Goal: Transaction & Acquisition: Purchase product/service

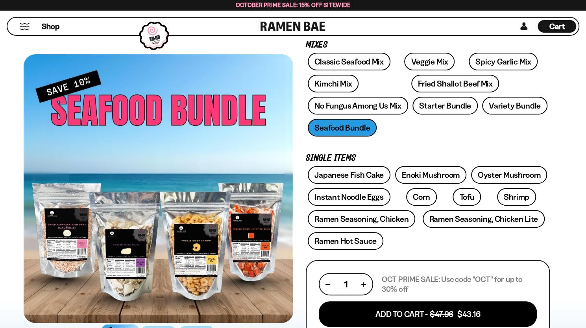
scroll to position [118, 0]
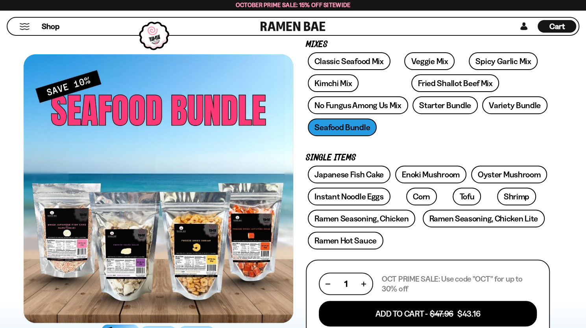
click at [357, 130] on div "Classic Seafood Mix Veggie Mix Spicy Garlic Mix Kimchi Mix Fried Shallot Beef M…" at bounding box center [428, 96] width 244 height 88
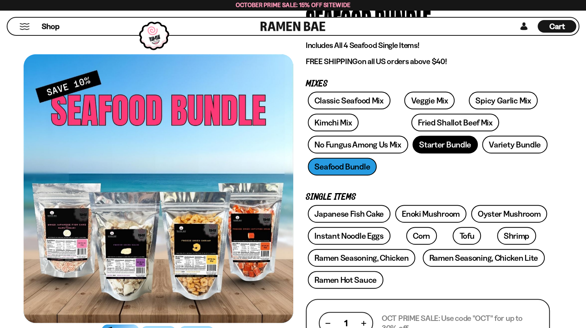
click at [453, 147] on link "Starter Bundle" at bounding box center [445, 145] width 65 height 18
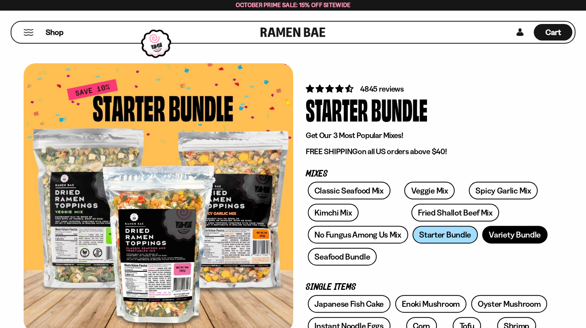
click at [501, 232] on link "Variety Bundle" at bounding box center [514, 235] width 65 height 18
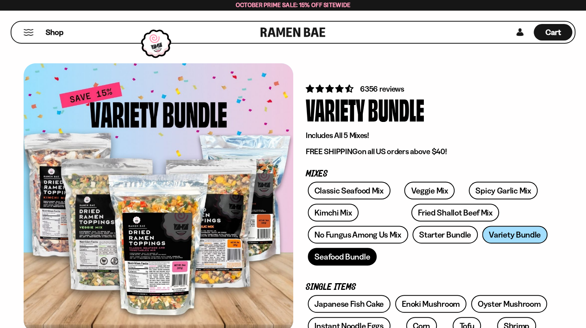
scroll to position [39, 0]
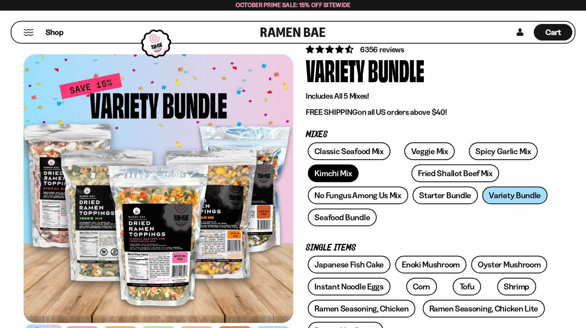
click at [332, 177] on link "Kimchi Mix" at bounding box center [333, 174] width 51 height 18
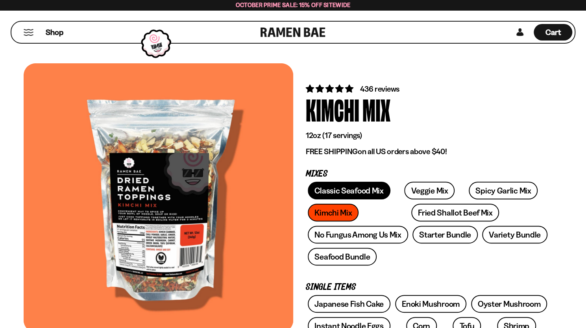
click at [363, 193] on link "Classic Seafood Mix" at bounding box center [349, 191] width 82 height 18
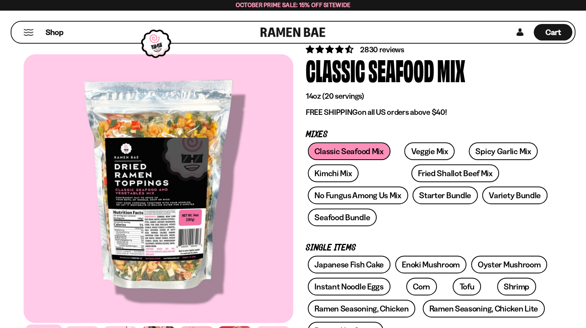
scroll to position [79, 0]
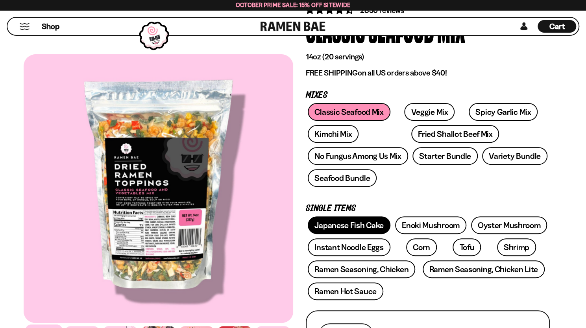
click at [327, 226] on link "Japanese Fish Cake" at bounding box center [349, 226] width 83 height 18
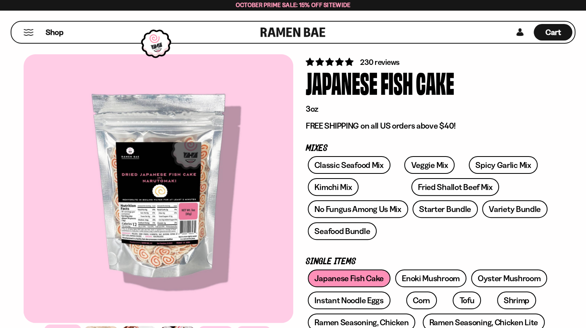
scroll to position [39, 0]
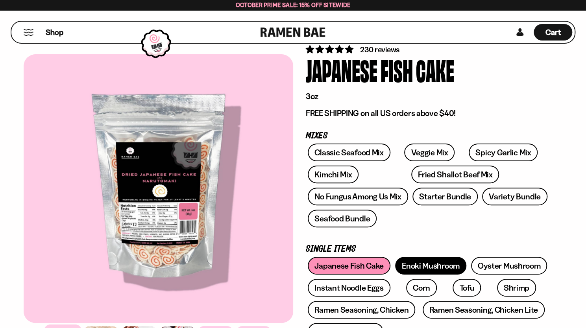
click at [417, 266] on link "Enoki Mushroom" at bounding box center [430, 266] width 71 height 18
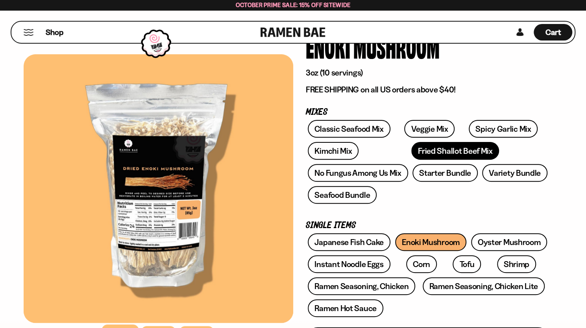
scroll to position [79, 0]
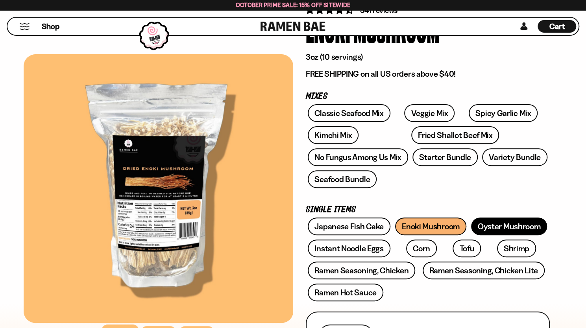
click at [492, 228] on link "Oyster Mushroom" at bounding box center [509, 227] width 76 height 18
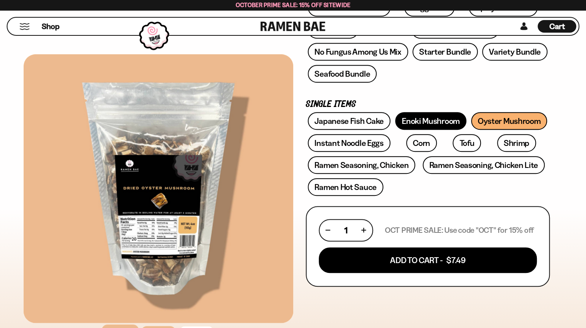
scroll to position [197, 0]
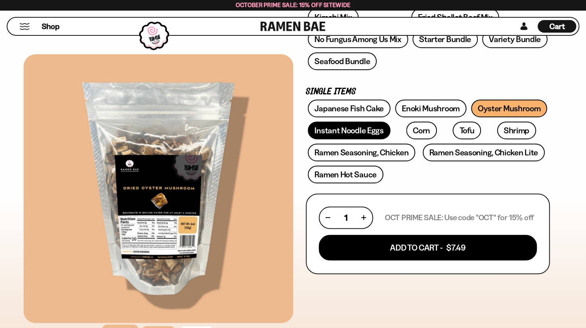
click at [358, 130] on link "Instant Noodle Eggs" at bounding box center [349, 131] width 82 height 18
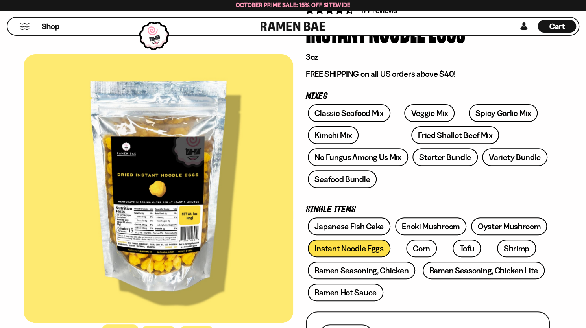
scroll to position [118, 0]
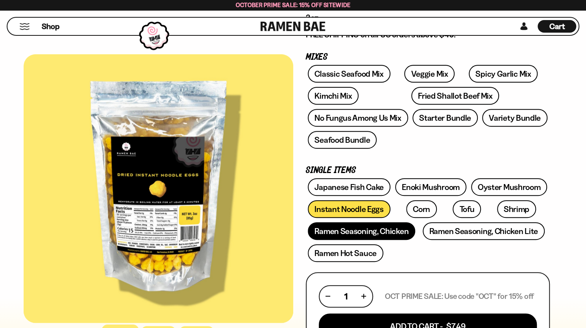
click at [404, 234] on link "Ramen Seasoning, Chicken" at bounding box center [362, 231] width 108 height 18
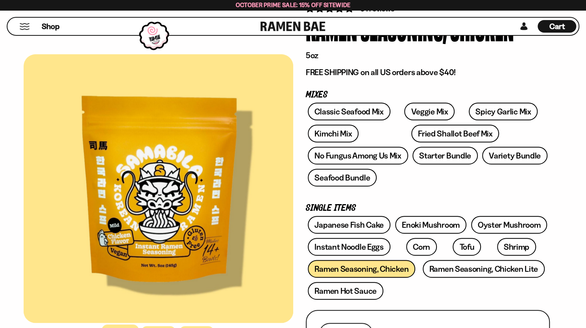
scroll to position [79, 0]
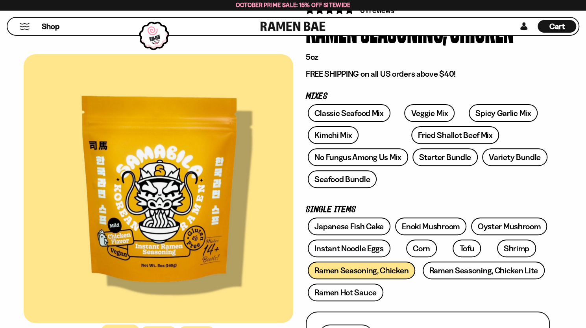
click at [157, 203] on div at bounding box center [159, 188] width 270 height 269
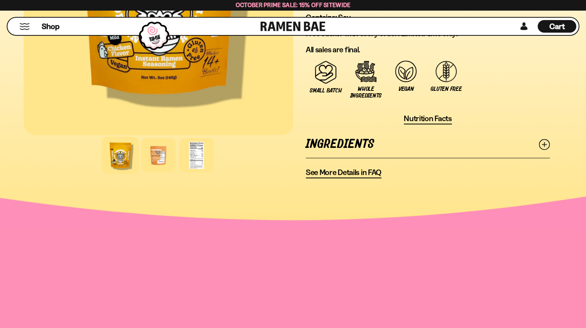
scroll to position [591, 0]
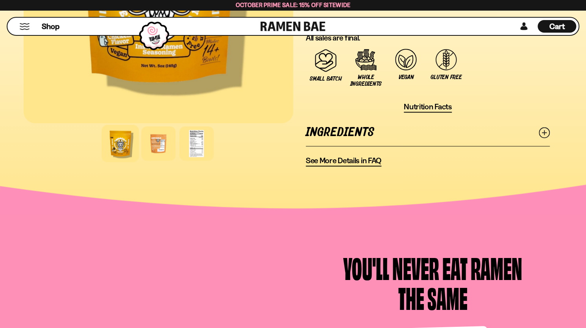
click at [339, 133] on link "Ingredients" at bounding box center [428, 132] width 244 height 27
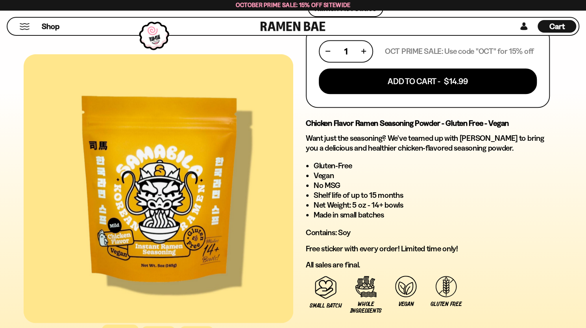
scroll to position [354, 0]
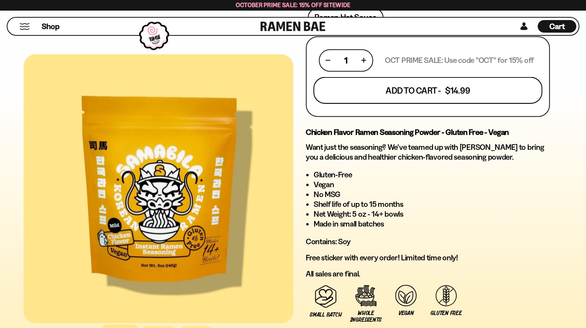
click at [420, 91] on button "Add To Cart - $14.99" at bounding box center [427, 90] width 229 height 27
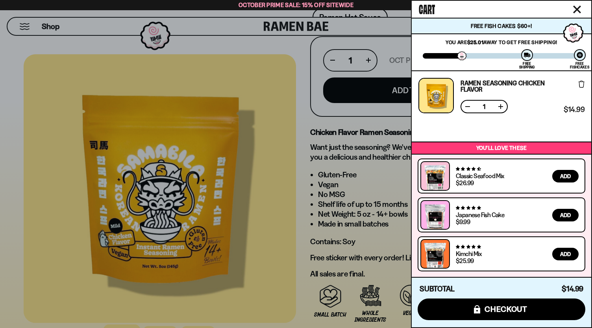
click at [580, 10] on icon "Close cart" at bounding box center [577, 10] width 8 height 8
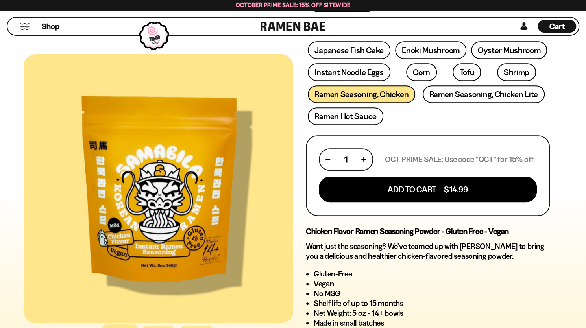
scroll to position [236, 0]
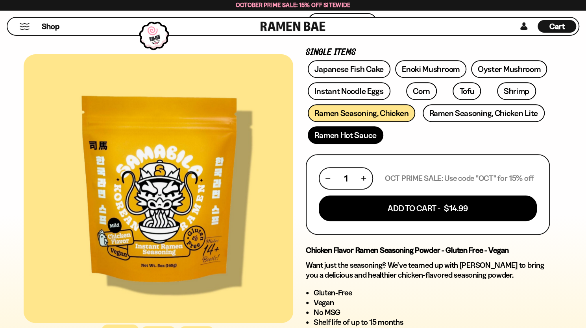
click at [361, 136] on link "Ramen Hot Sauce" at bounding box center [346, 135] width 76 height 18
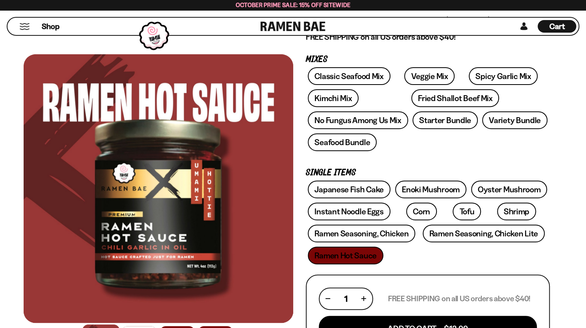
scroll to position [158, 0]
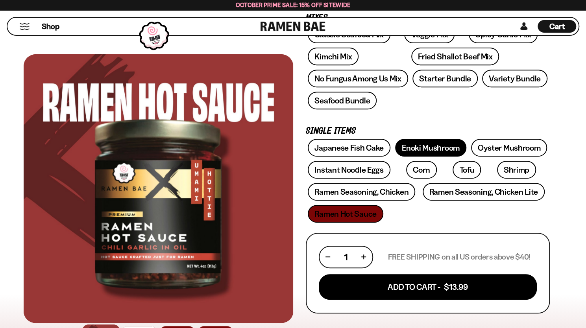
click at [416, 151] on link "Enoki Mushroom" at bounding box center [430, 148] width 71 height 18
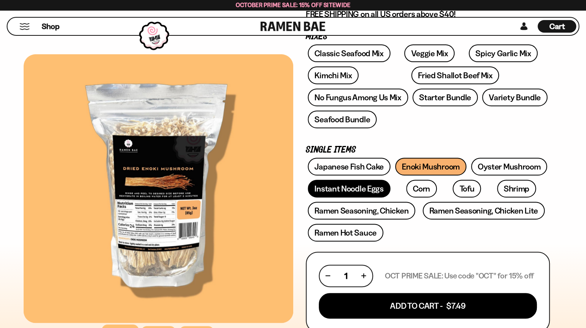
scroll to position [158, 0]
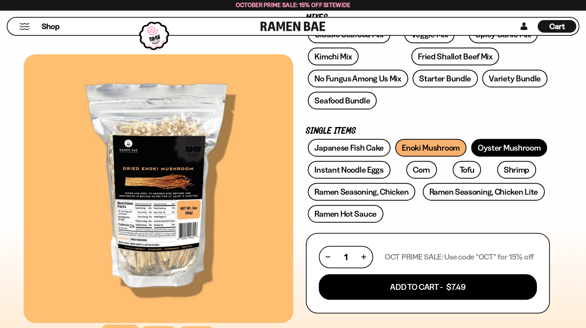
click at [492, 148] on link "Oyster Mushroom" at bounding box center [509, 148] width 76 height 18
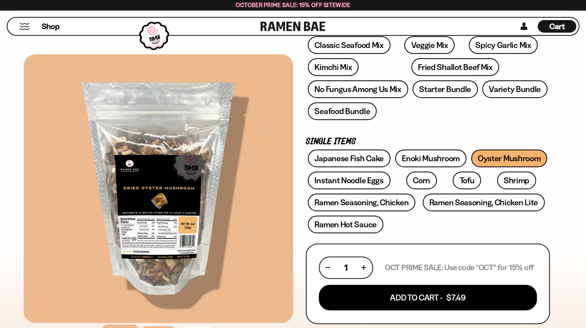
scroll to position [158, 0]
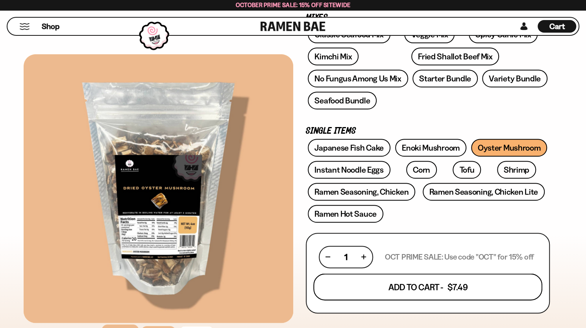
click at [389, 284] on button "Add To Cart - $7.49" at bounding box center [427, 287] width 229 height 27
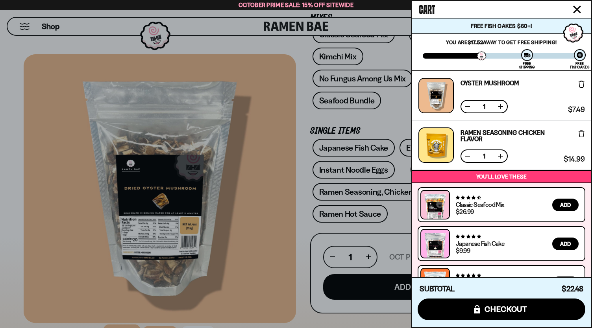
click at [577, 9] on icon "Close cart" at bounding box center [577, 9] width 7 height 7
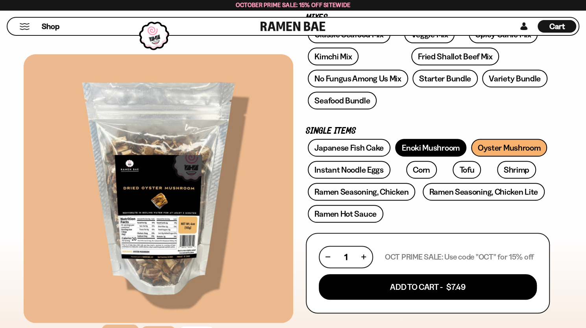
click at [440, 148] on link "Enoki Mushroom" at bounding box center [430, 148] width 71 height 18
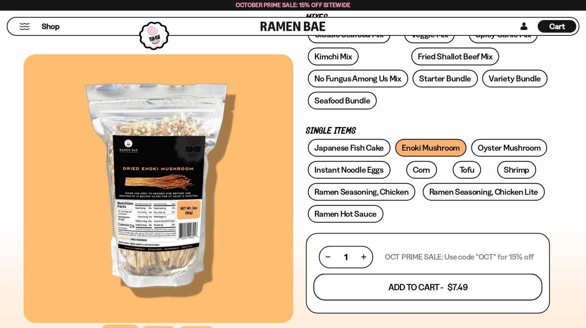
click at [395, 286] on button "Add To Cart - $7.49" at bounding box center [427, 287] width 229 height 27
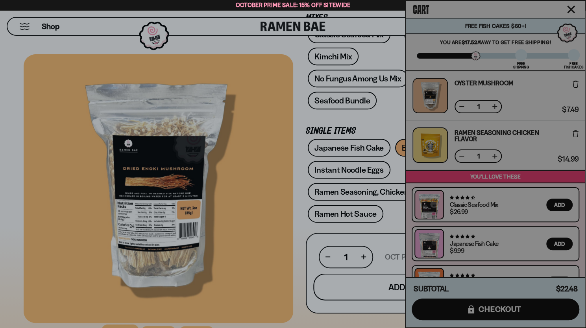
scroll to position [158, 0]
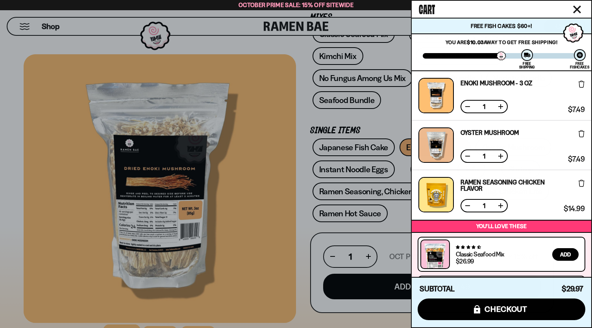
click at [574, 7] on icon "Close cart" at bounding box center [577, 9] width 7 height 7
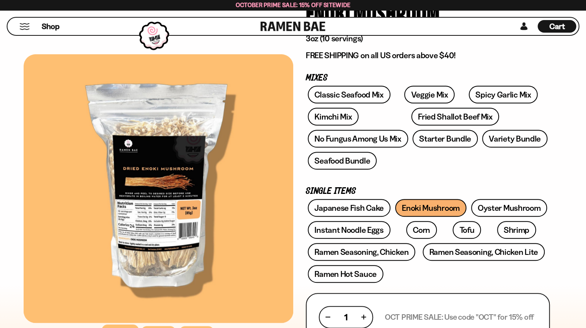
scroll to position [79, 0]
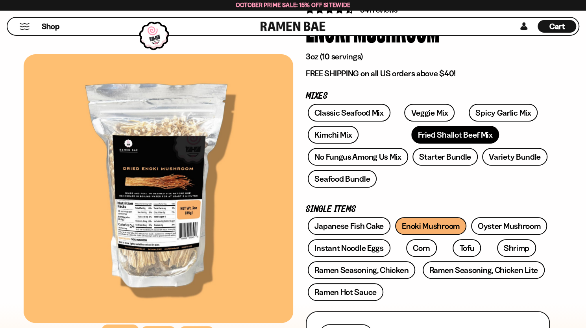
click at [412, 135] on link "Fried Shallot Beef Mix" at bounding box center [456, 135] width 88 height 18
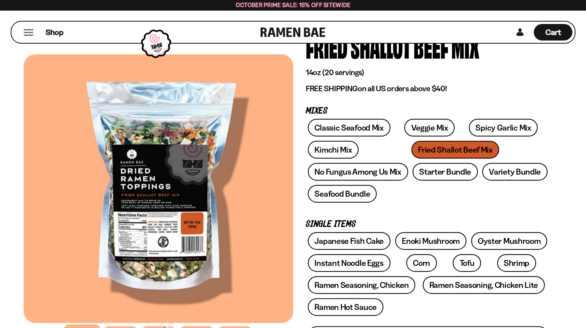
scroll to position [39, 0]
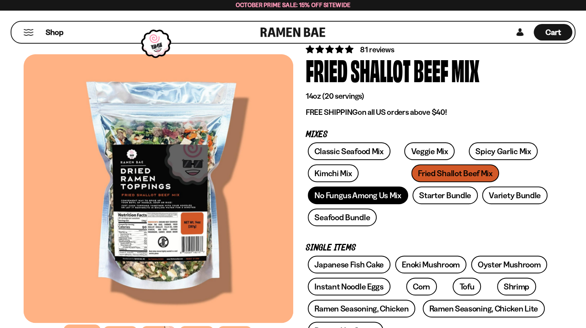
click at [353, 192] on link "No Fungus Among Us Mix" at bounding box center [358, 196] width 100 height 18
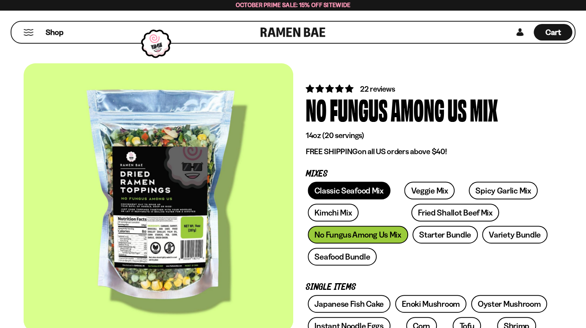
click at [343, 198] on link "Classic Seafood Mix" at bounding box center [349, 191] width 82 height 18
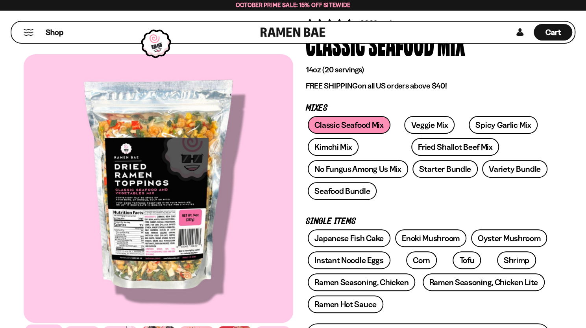
scroll to position [39, 0]
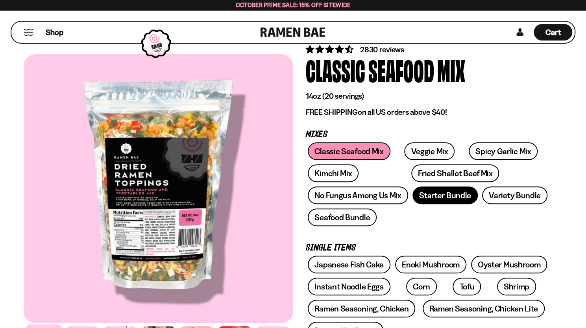
click at [432, 195] on link "Starter Bundle" at bounding box center [445, 196] width 65 height 18
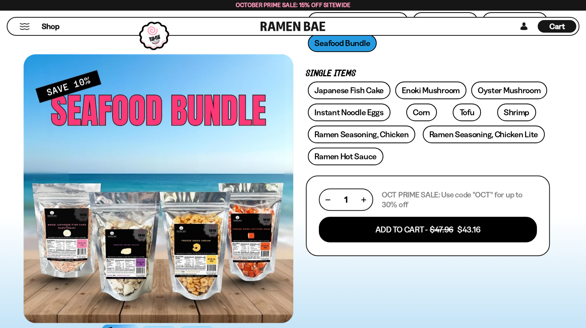
scroll to position [276, 0]
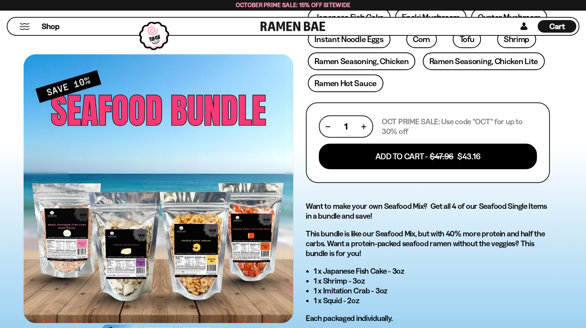
click at [198, 228] on div at bounding box center [159, 188] width 270 height 269
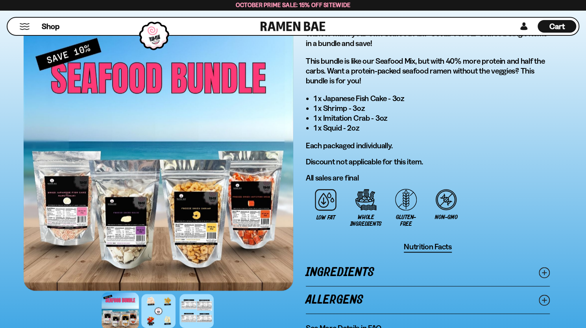
scroll to position [473, 0]
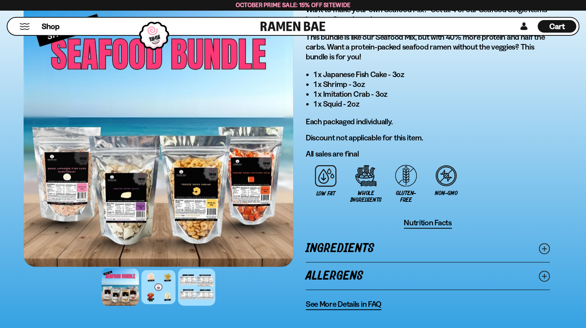
click at [197, 293] on div at bounding box center [196, 287] width 37 height 37
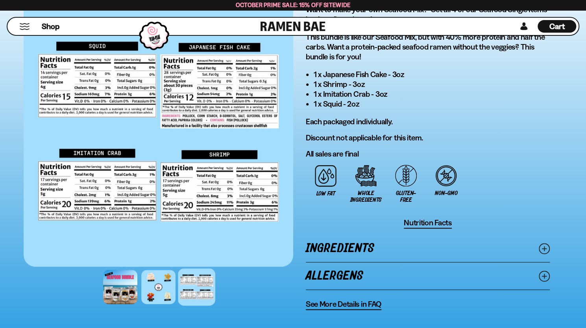
click at [198, 287] on div at bounding box center [196, 287] width 37 height 37
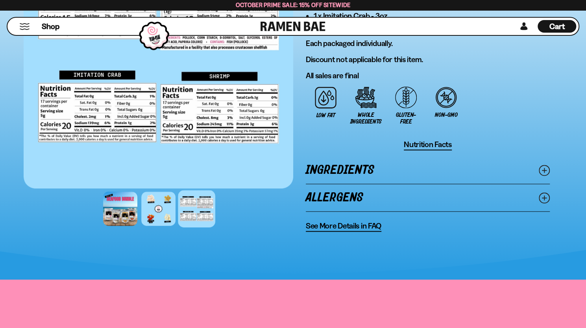
scroll to position [551, 0]
click at [346, 166] on link "Ingredients" at bounding box center [428, 169] width 244 height 27
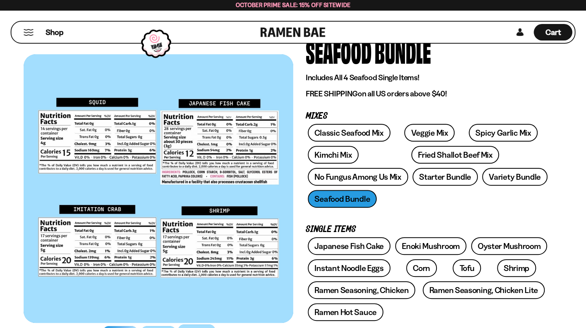
scroll to position [39, 0]
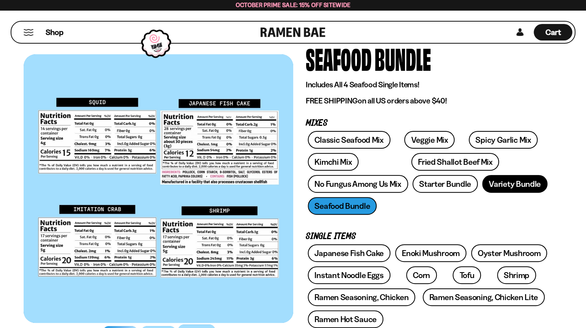
click at [500, 183] on link "Variety Bundle" at bounding box center [514, 184] width 65 height 18
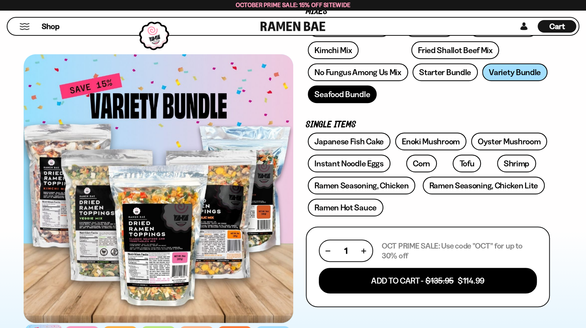
scroll to position [118, 0]
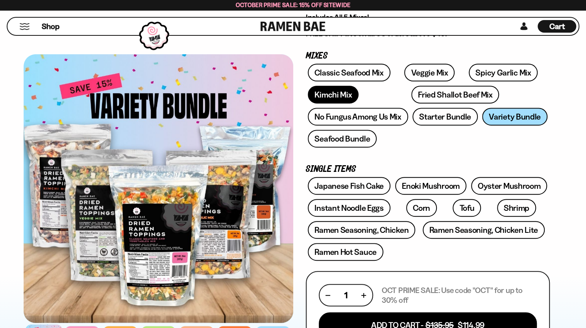
click at [346, 96] on link "Kimchi Mix" at bounding box center [333, 95] width 51 height 18
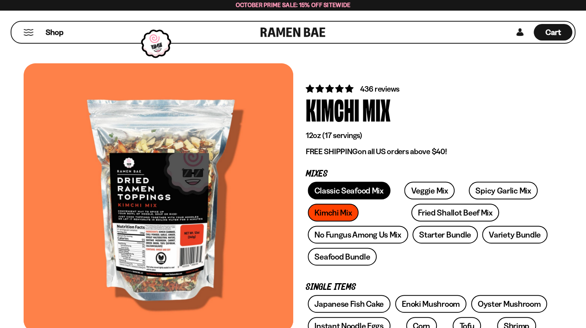
click at [359, 193] on link "Classic Seafood Mix" at bounding box center [349, 191] width 82 height 18
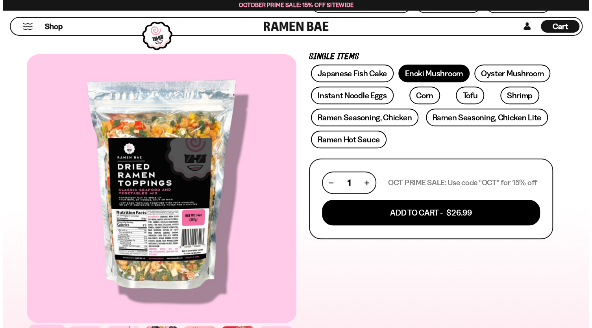
scroll to position [236, 0]
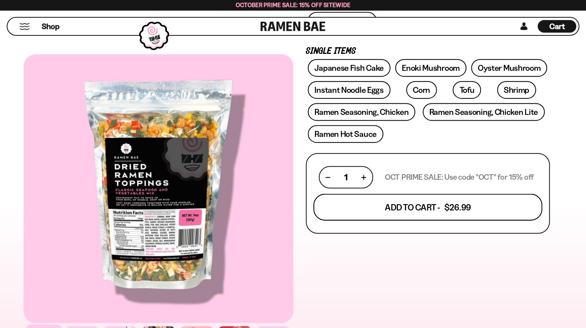
click at [398, 204] on button "Add To Cart - $26.99" at bounding box center [427, 207] width 229 height 27
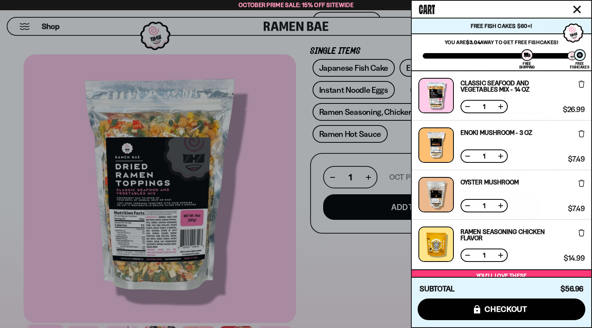
click at [581, 183] on icon at bounding box center [582, 183] width 6 height 7
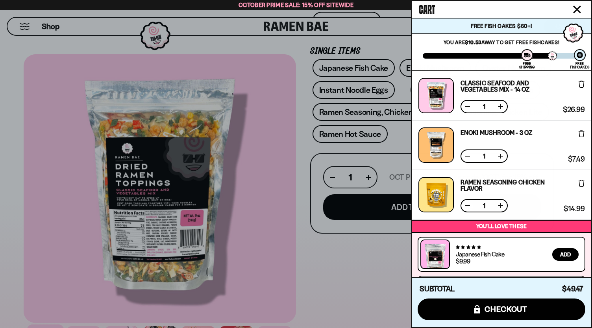
click at [579, 136] on icon at bounding box center [582, 133] width 6 height 7
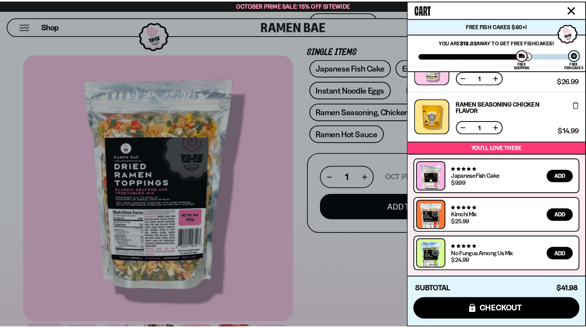
scroll to position [0, 0]
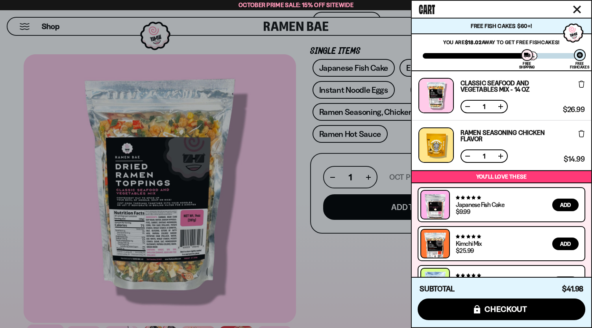
click at [577, 9] on icon "Close cart" at bounding box center [577, 9] width 7 height 7
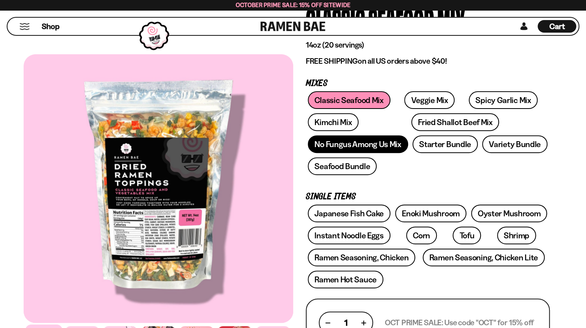
scroll to position [79, 0]
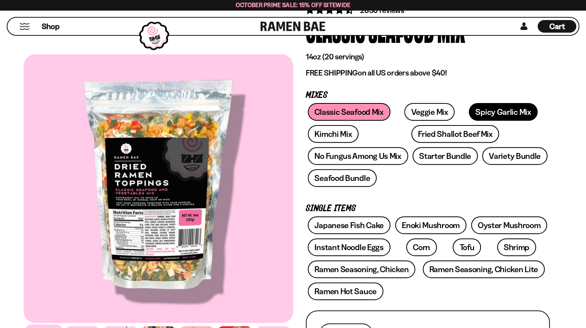
click at [482, 111] on link "Spicy Garlic Mix" at bounding box center [503, 112] width 69 height 18
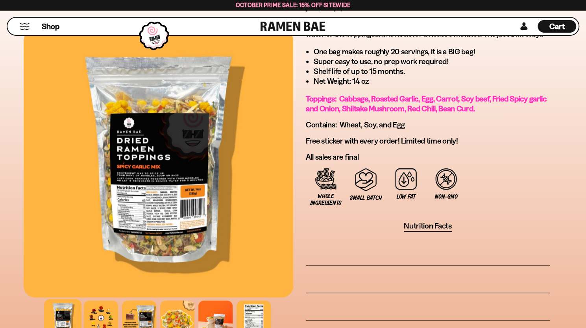
scroll to position [512, 0]
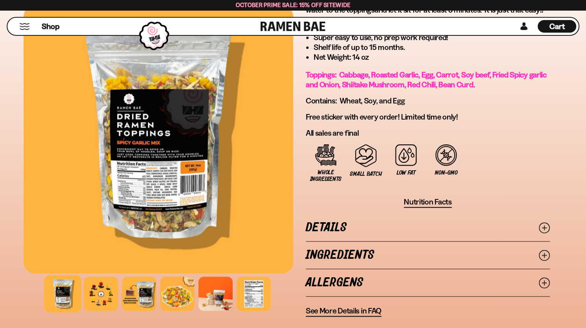
click at [546, 253] on icon at bounding box center [544, 255] width 11 height 11
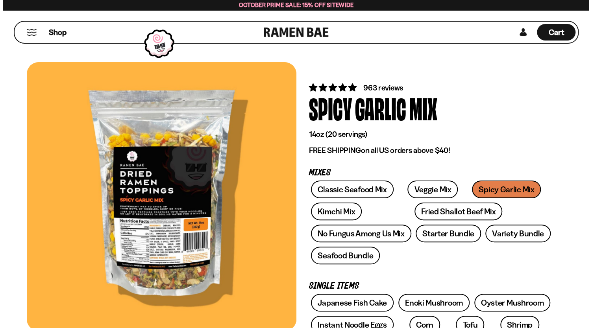
scroll to position [0, 0]
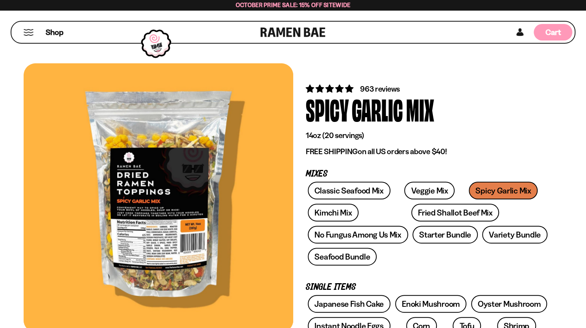
click at [541, 32] on div "Cart D0381C2F-513E-4F90-8A41-6F0A75DCBAAA" at bounding box center [553, 32] width 39 height 17
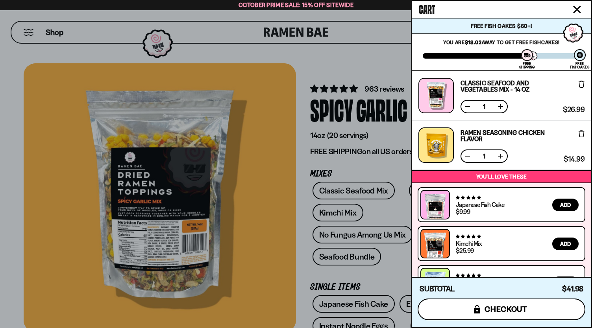
click at [478, 309] on icon "submit" at bounding box center [477, 310] width 6 height 8
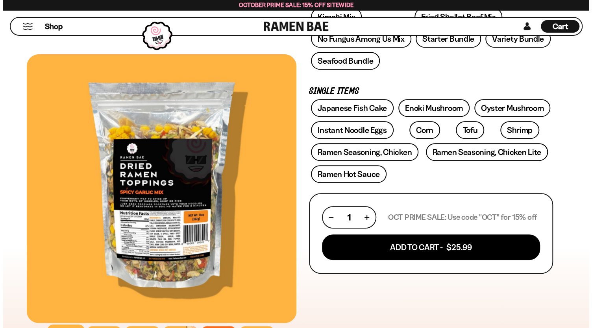
scroll to position [197, 0]
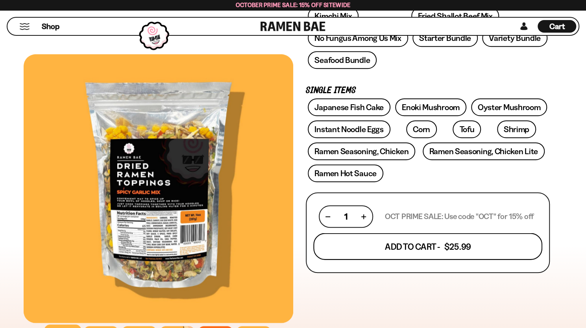
click at [388, 249] on button "Add To Cart - $25.99" at bounding box center [427, 247] width 229 height 27
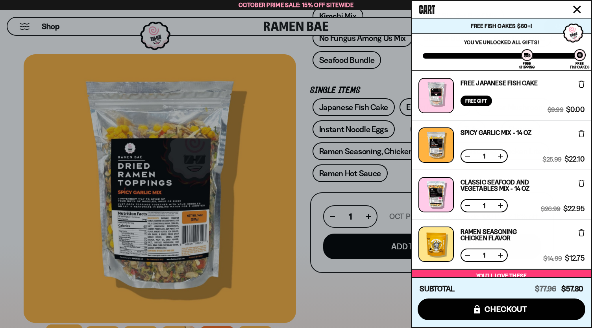
click at [500, 255] on button at bounding box center [501, 256] width 8 height 8
click at [474, 235] on link "Ramen Seasoning Chicken flavor" at bounding box center [501, 235] width 80 height 13
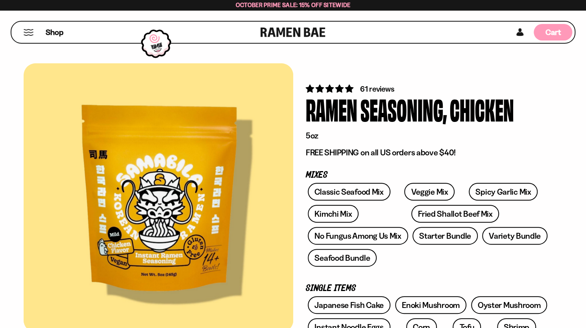
click at [546, 33] on span "Cart" at bounding box center [553, 32] width 15 height 9
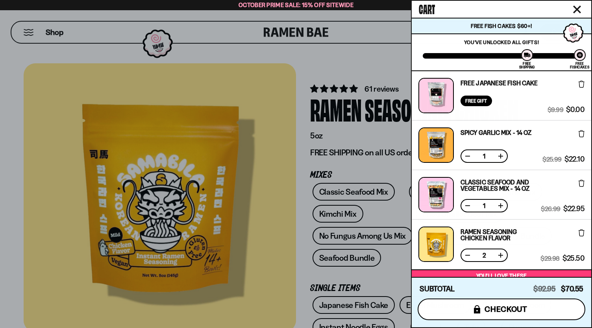
click at [493, 308] on span "checkout" at bounding box center [506, 309] width 43 height 9
